Goal: Entertainment & Leisure: Consume media (video, audio)

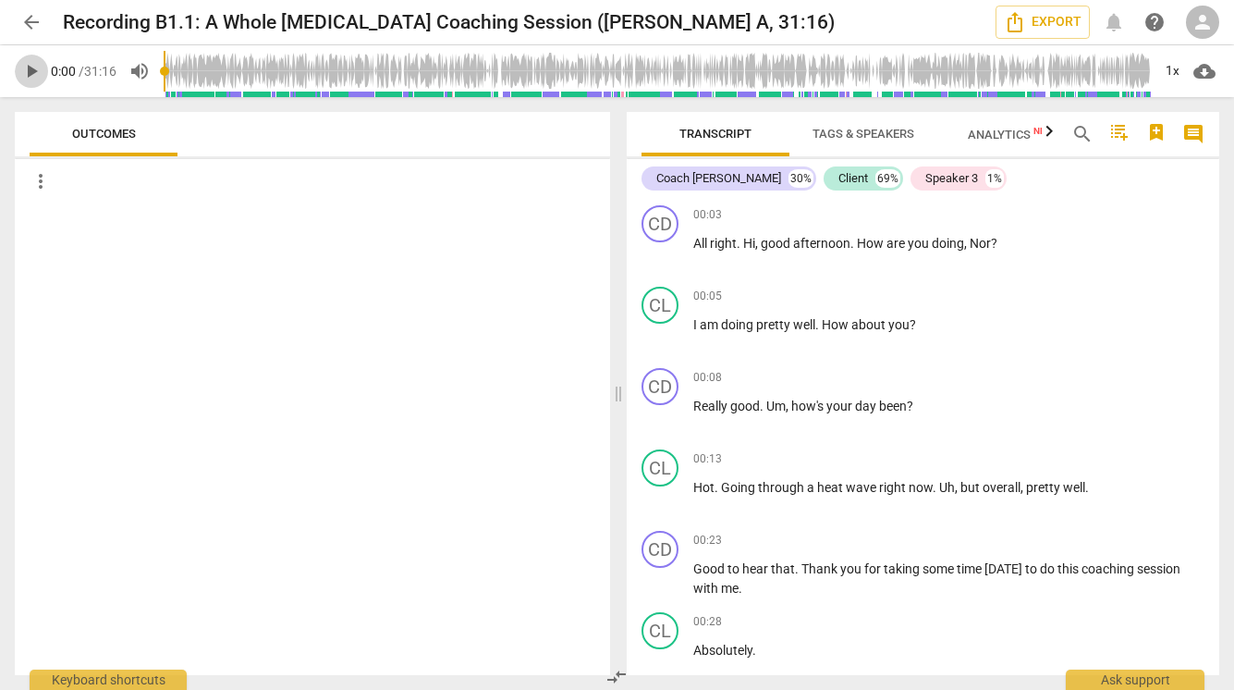
click at [38, 71] on span "play_arrow" at bounding box center [31, 71] width 22 height 22
click at [28, 65] on span "pause" at bounding box center [31, 71] width 22 height 22
type input "11"
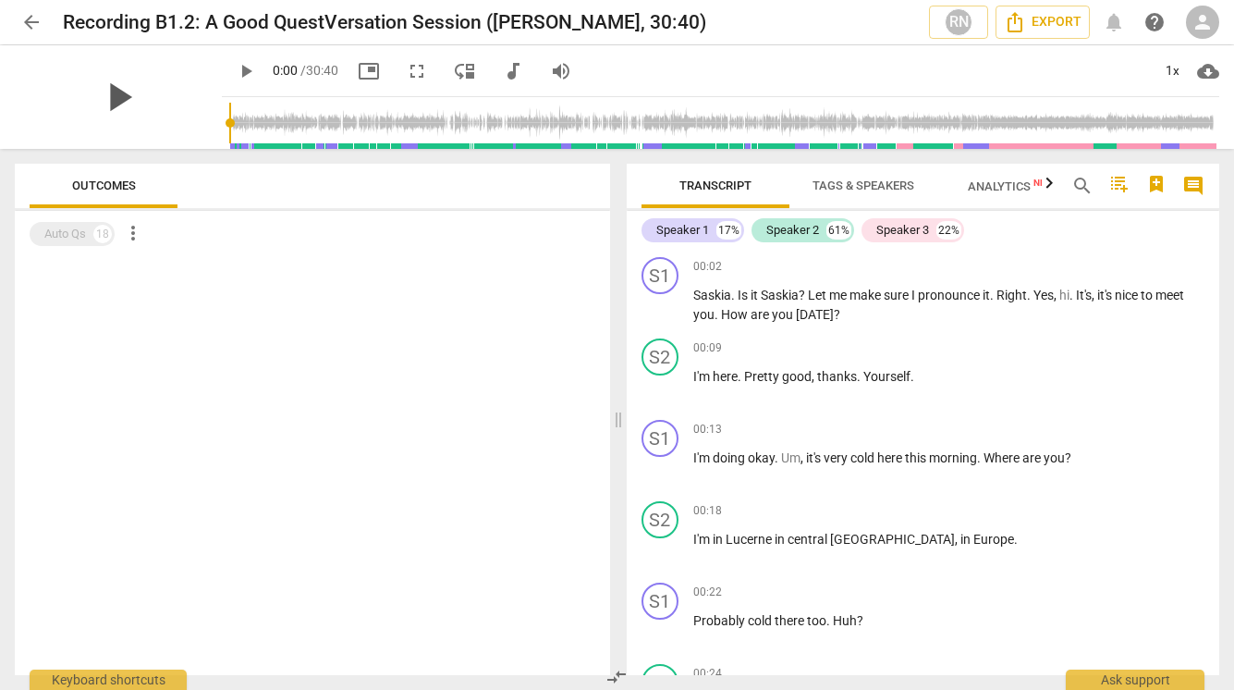
click at [104, 89] on span "play_arrow" at bounding box center [118, 97] width 48 height 48
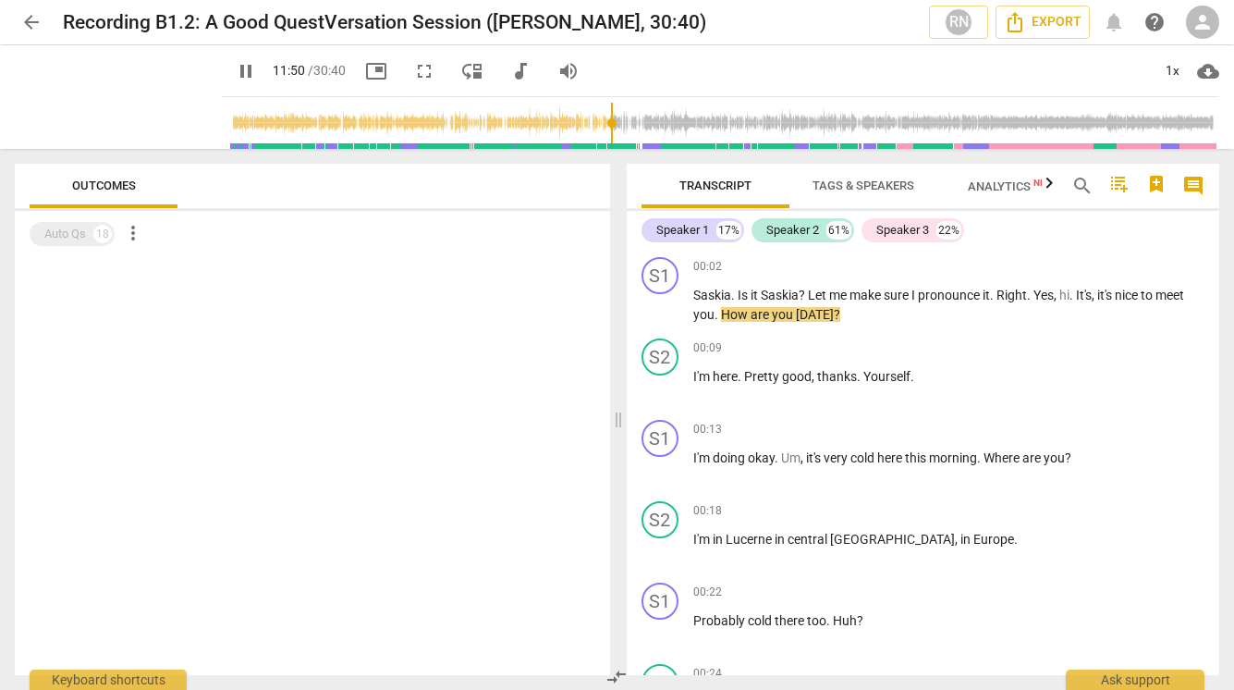
drag, startPoint x: 212, startPoint y: 124, endPoint x: 596, endPoint y: 131, distance: 384.7
click at [596, 131] on input "range" at bounding box center [724, 122] width 990 height 59
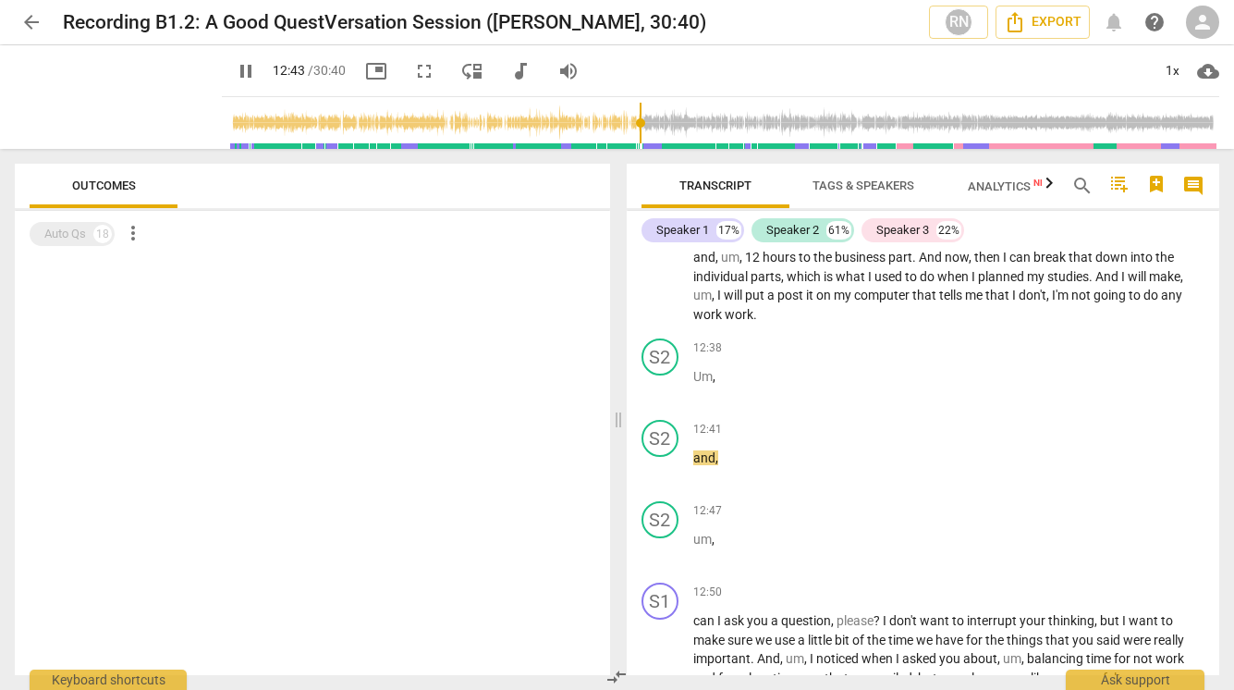
drag, startPoint x: 612, startPoint y: 128, endPoint x: 626, endPoint y: 128, distance: 13.9
click at [626, 128] on input "range" at bounding box center [724, 122] width 990 height 59
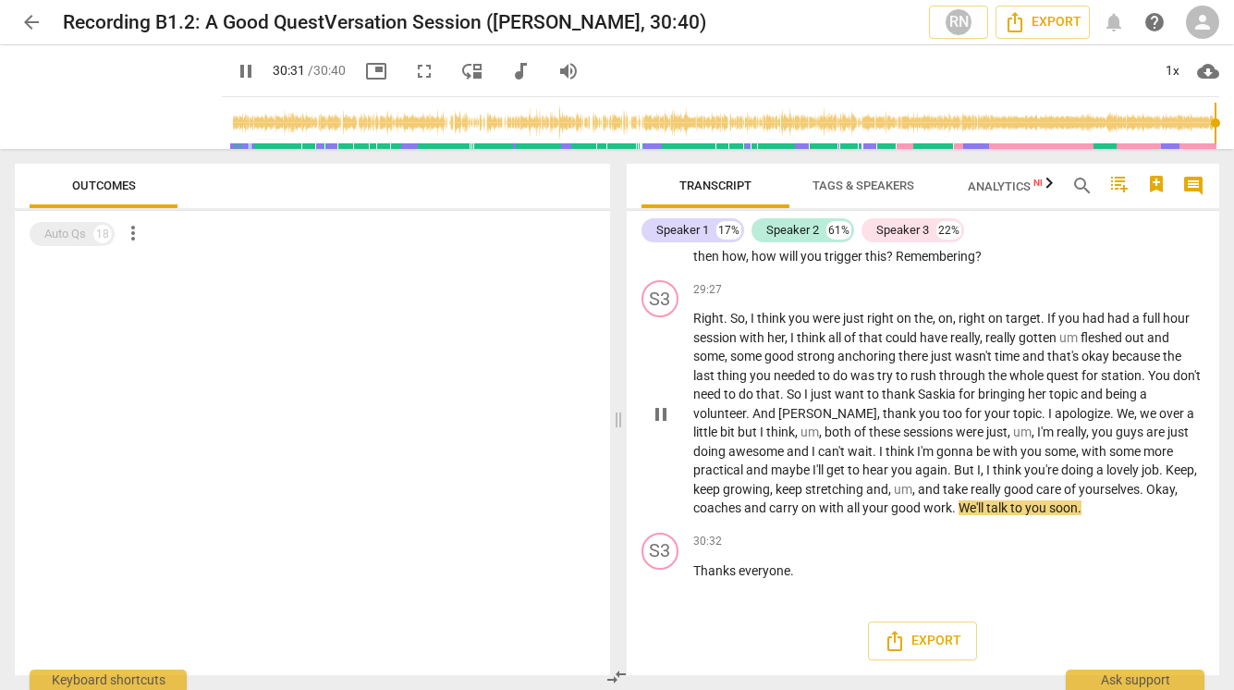
scroll to position [8521, 0]
click at [235, 73] on span "pause" at bounding box center [246, 71] width 22 height 22
click at [235, 73] on span "play_arrow" at bounding box center [246, 71] width 22 height 22
type input "1840"
